Goal: Check status: Check status

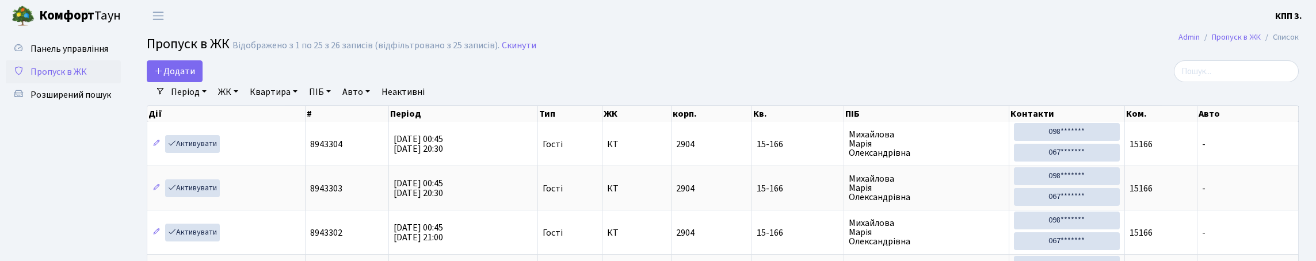
select select "25"
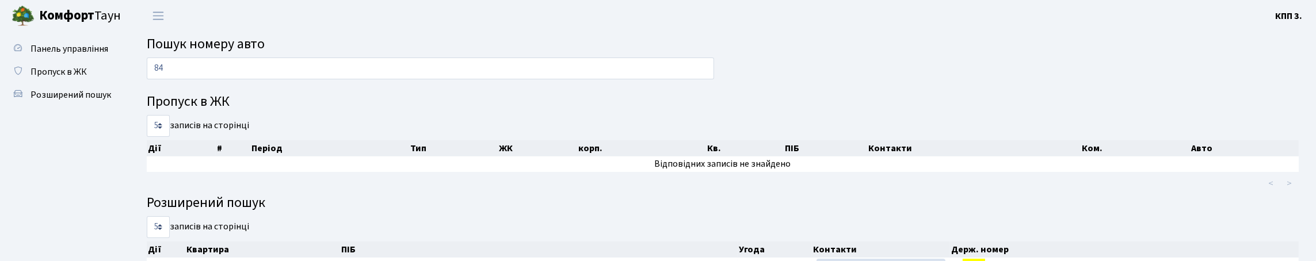
type input "8"
